Goal: Transaction & Acquisition: Book appointment/travel/reservation

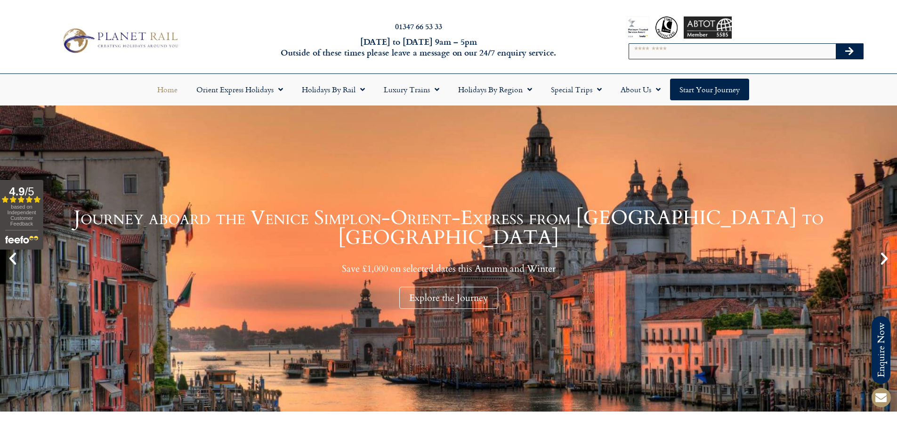
click at [719, 49] on input "Search" at bounding box center [732, 51] width 207 height 15
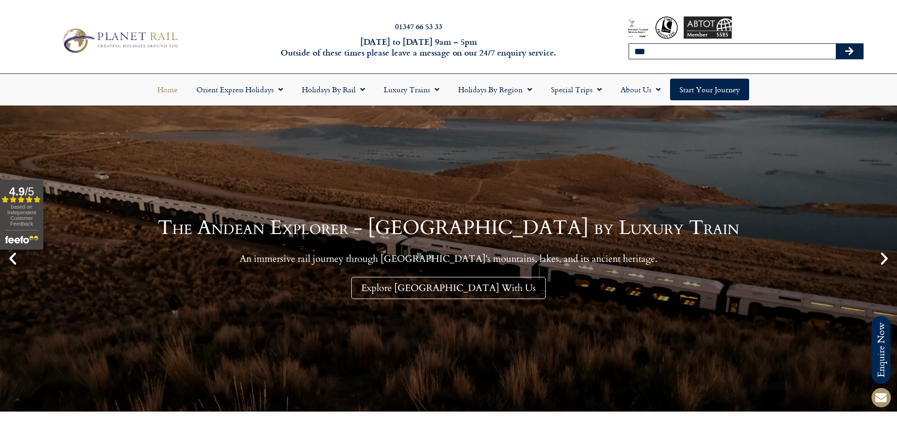
type input "**********"
click at [858, 53] on button "Search" at bounding box center [849, 51] width 27 height 15
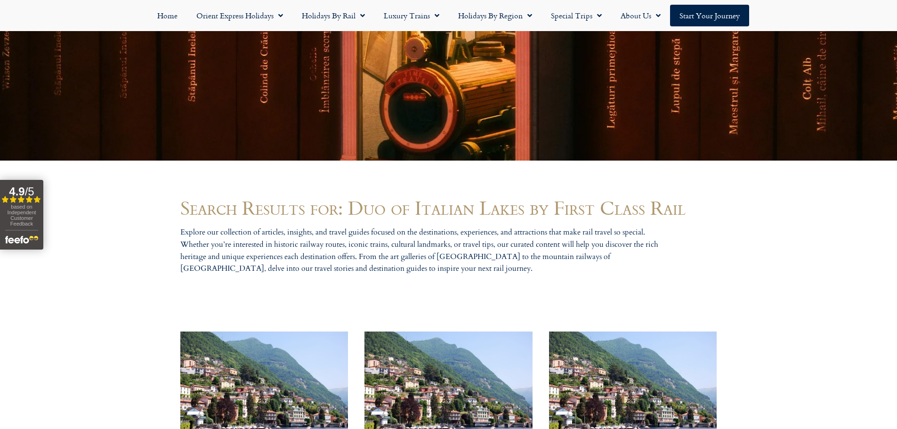
scroll to position [377, 0]
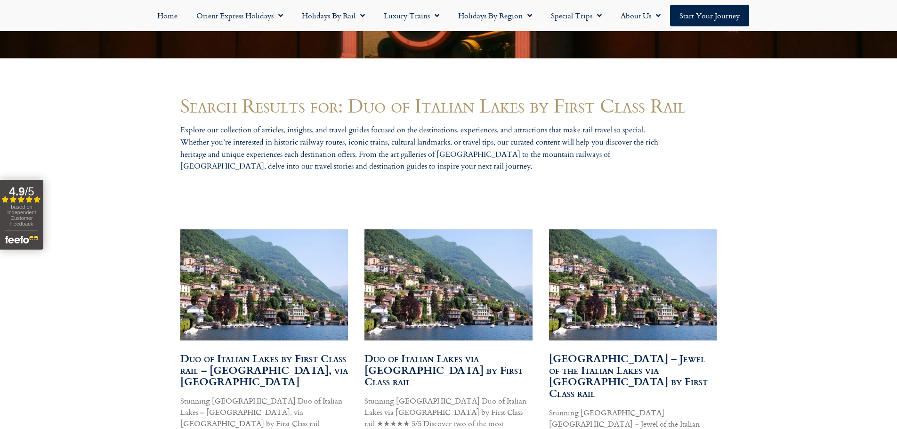
click at [267, 301] on img at bounding box center [263, 284] width 169 height 113
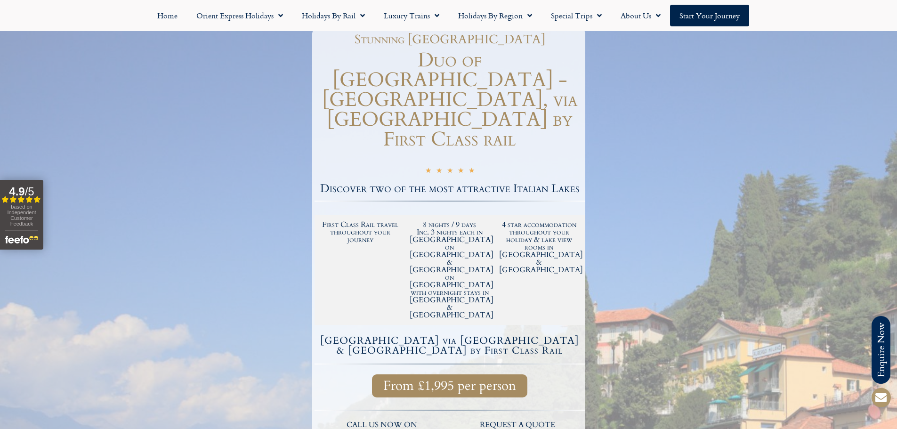
scroll to position [141, 0]
